Goal: Transaction & Acquisition: Purchase product/service

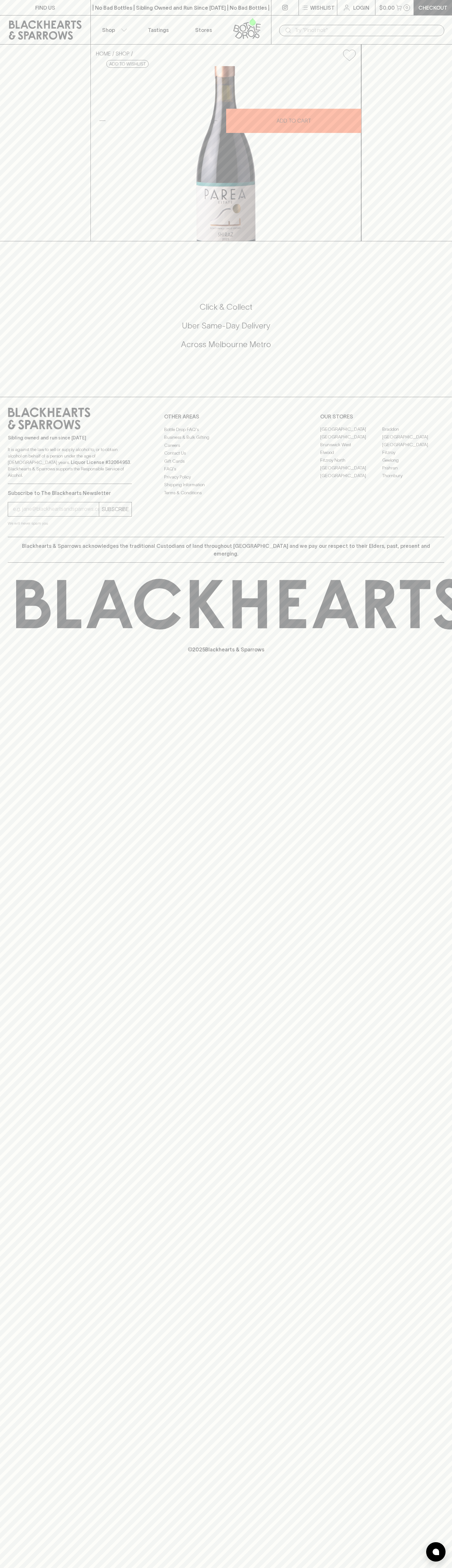
click at [106, 18] on button "Shop" at bounding box center [113, 29] width 45 height 29
click at [437, 1328] on div at bounding box center [226, 784] width 452 height 1568
click at [289, 1567] on html "FIND US | No Bad Bottles | Sibling Owned and Run Since [DATE] | No Bad Bottles …" at bounding box center [226, 784] width 452 height 1568
click at [18, 517] on div at bounding box center [226, 784] width 452 height 1568
